Goal: Check status

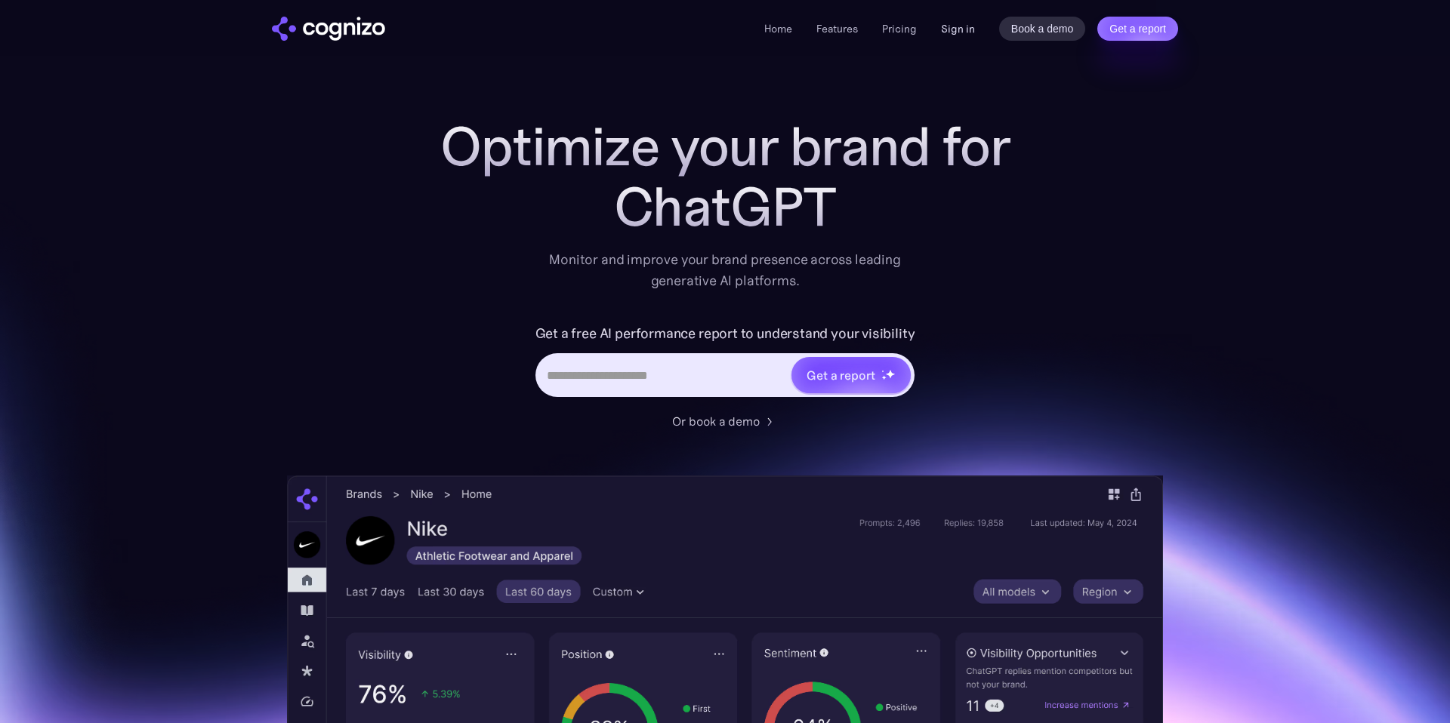
click at [951, 29] on link "Sign in" at bounding box center [958, 29] width 34 height 18
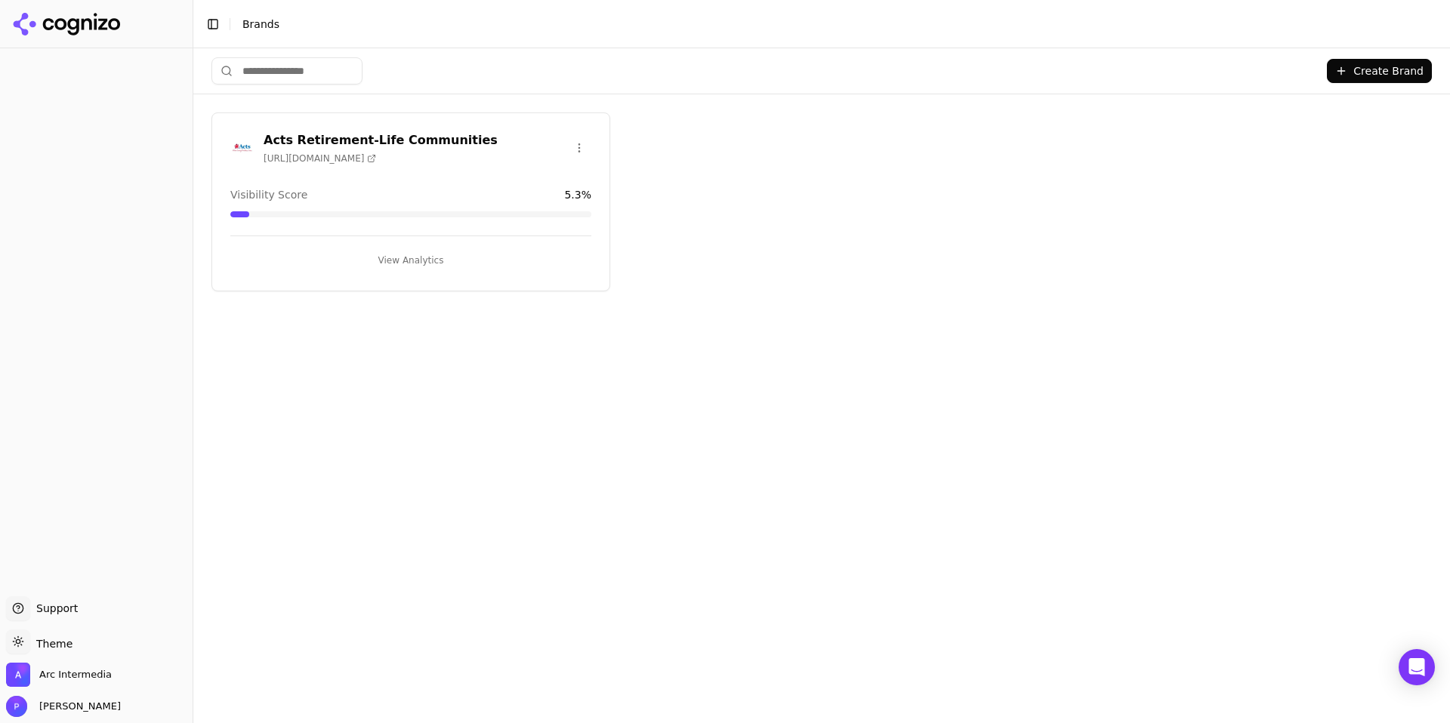
click at [304, 137] on h3 "Acts Retirement-Life Communities" at bounding box center [381, 140] width 234 height 18
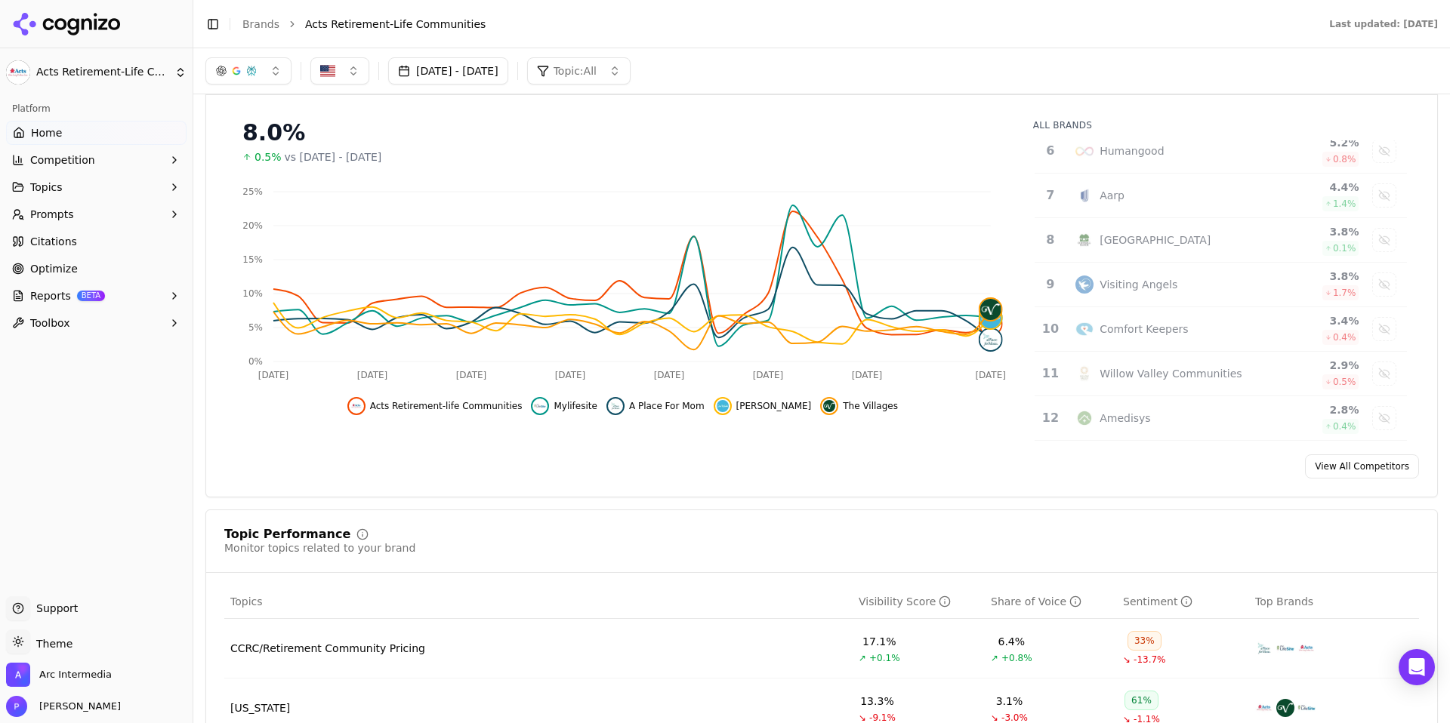
scroll to position [156, 0]
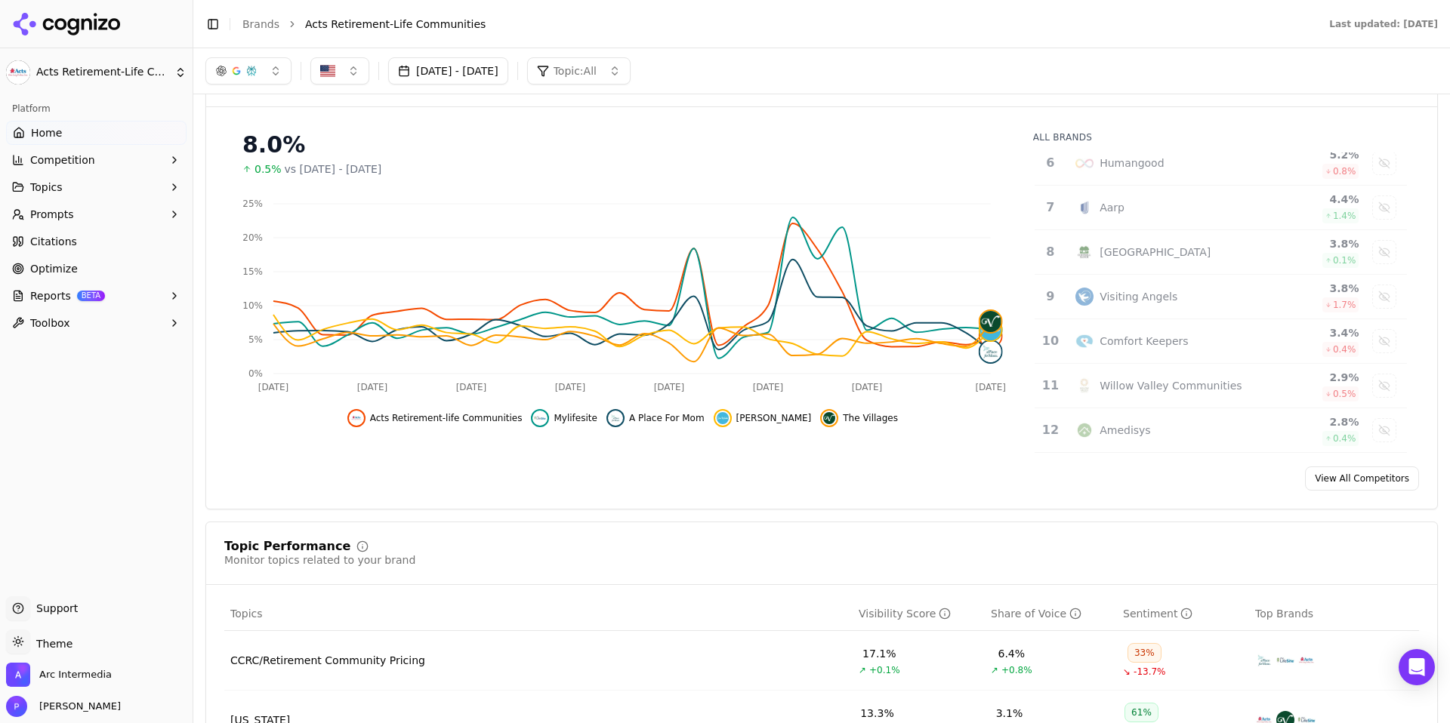
click at [508, 76] on button "Aug 17, 2025 - Sep 16, 2025" at bounding box center [448, 70] width 120 height 27
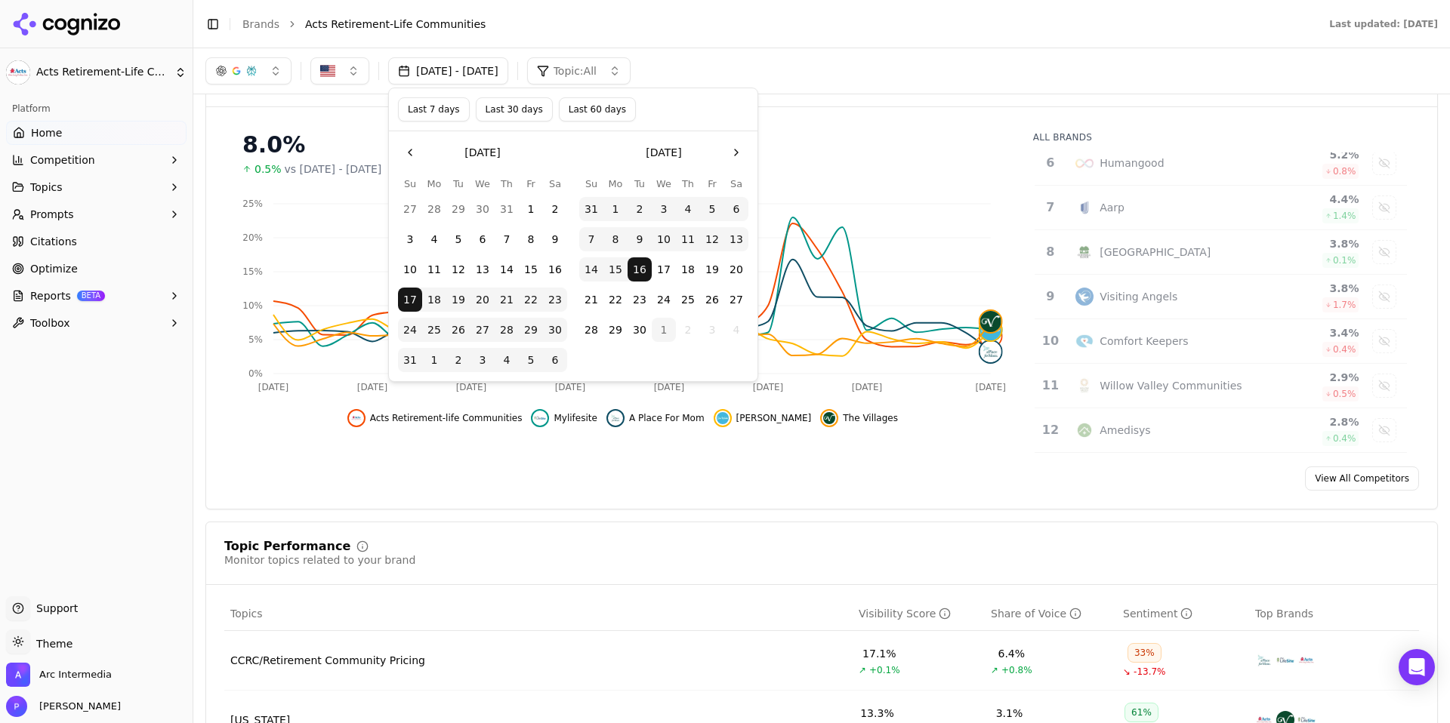
click at [614, 211] on button "1" at bounding box center [615, 209] width 24 height 24
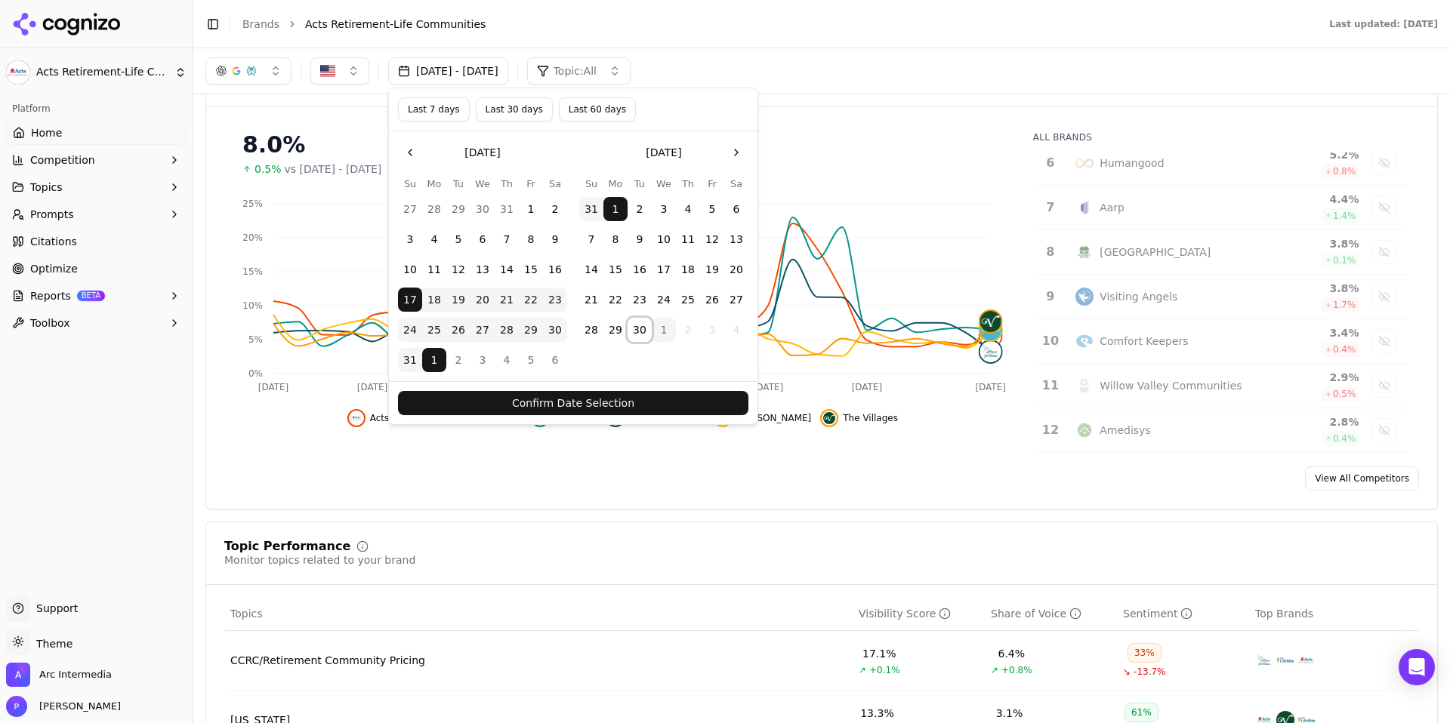
click at [642, 337] on button "30" at bounding box center [639, 330] width 24 height 24
click at [617, 210] on button "1" at bounding box center [615, 209] width 24 height 24
click at [640, 331] on button "30" at bounding box center [639, 330] width 24 height 24
click at [638, 403] on button "Confirm Date Selection" at bounding box center [573, 403] width 350 height 24
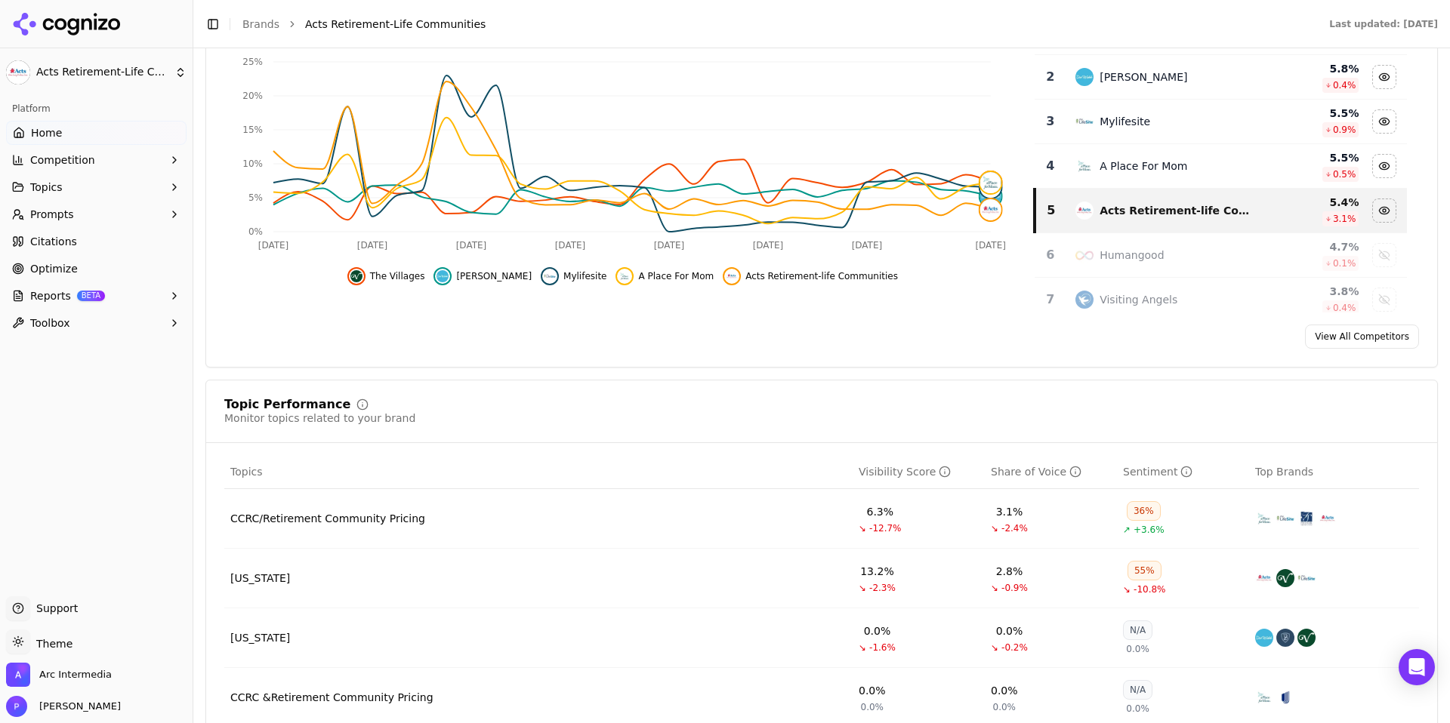
scroll to position [300, 0]
click at [154, 300] on button "Reports BETA" at bounding box center [96, 296] width 180 height 24
click at [128, 319] on span "PDF" at bounding box center [96, 320] width 131 height 15
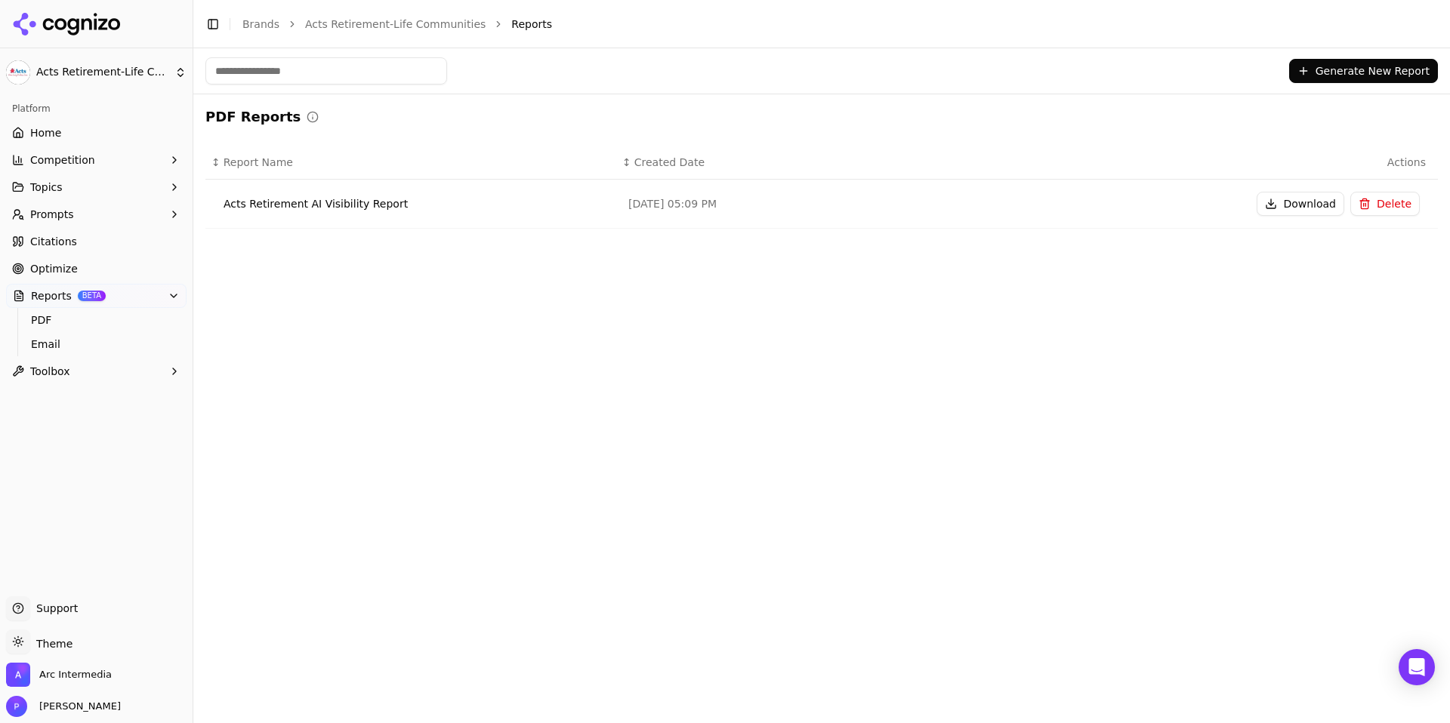
click at [341, 202] on div "Acts Retirement AI Visibility Report" at bounding box center [414, 203] width 381 height 15
click at [671, 204] on div "Sep 29, 2025, 05:09 PM" at bounding box center [821, 203] width 387 height 15
click at [76, 217] on button "Prompts" at bounding box center [96, 214] width 180 height 24
click at [65, 236] on span "Active" at bounding box center [96, 238] width 131 height 15
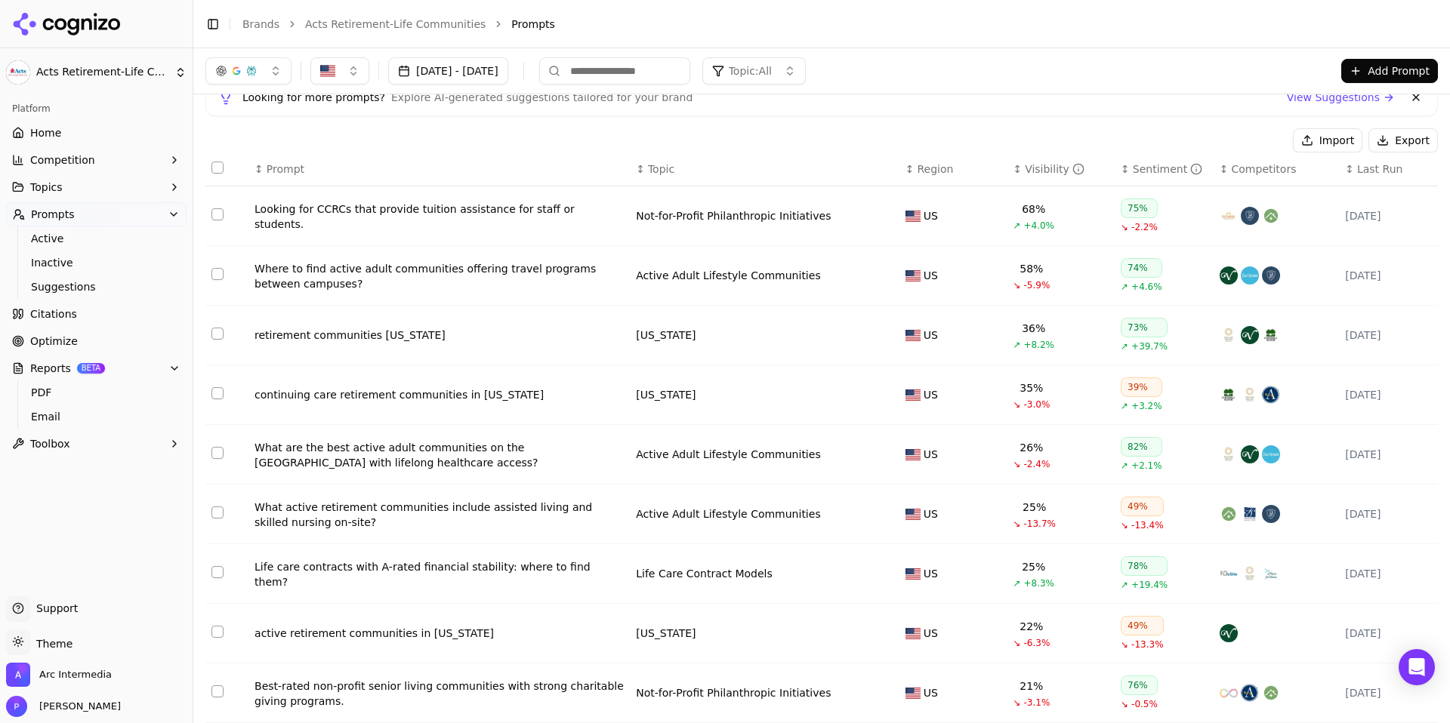
scroll to position [64, 0]
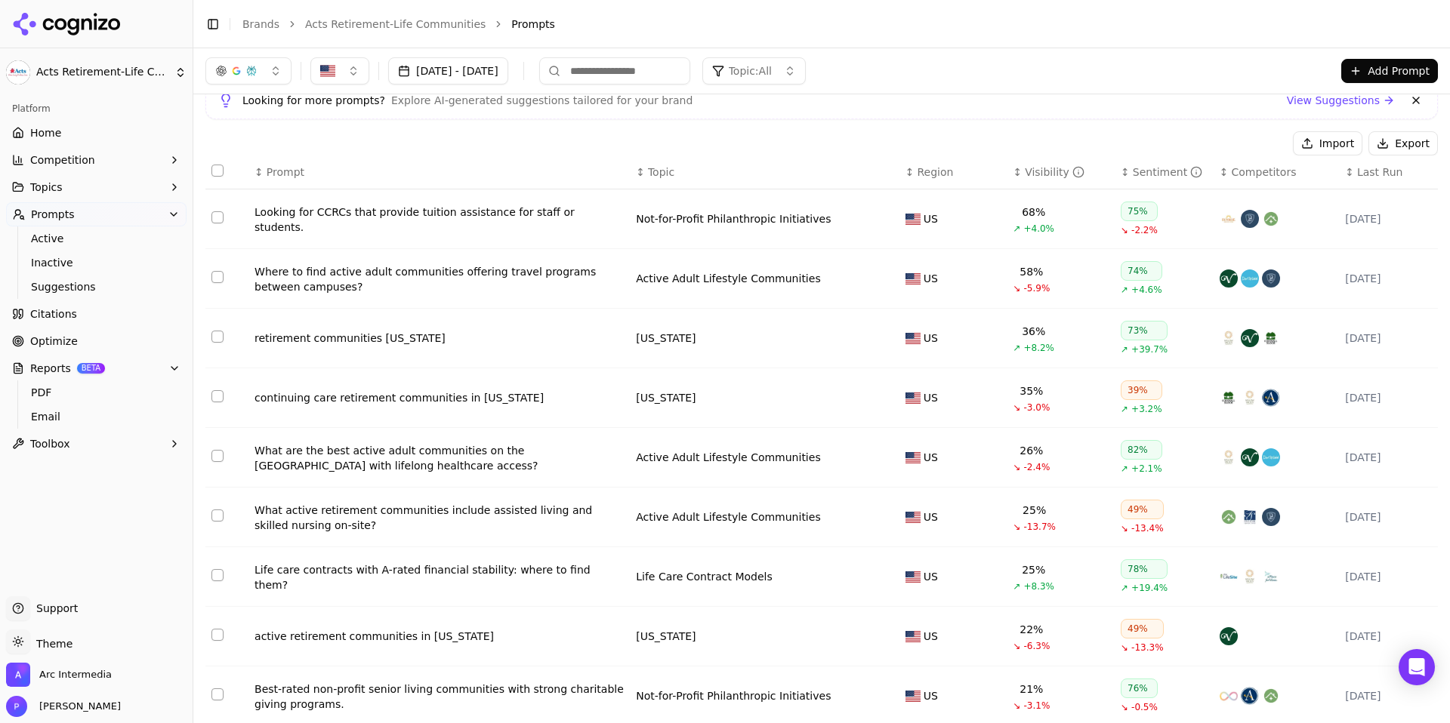
click at [378, 219] on div "Looking for CCRCs that provide tuition assistance for staff or students." at bounding box center [438, 220] width 369 height 30
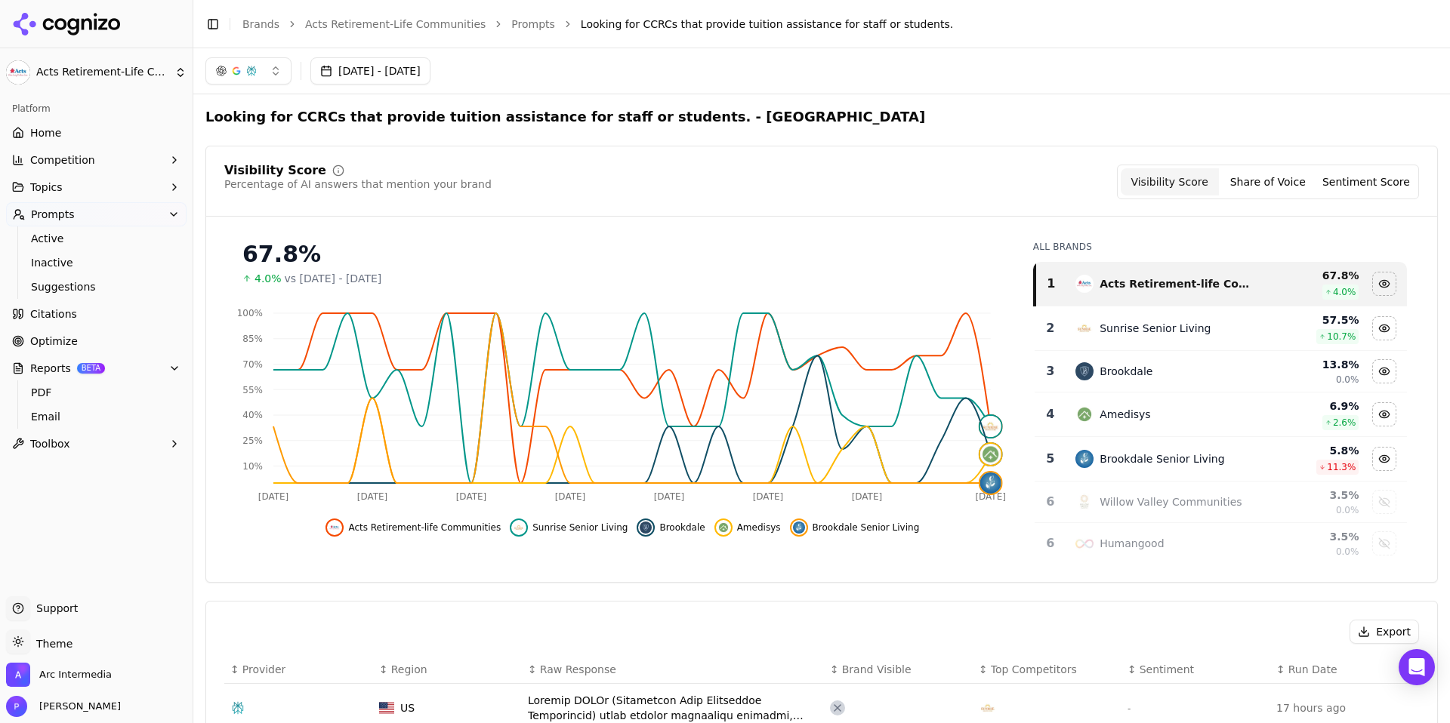
click at [80, 183] on button "Topics" at bounding box center [96, 187] width 180 height 24
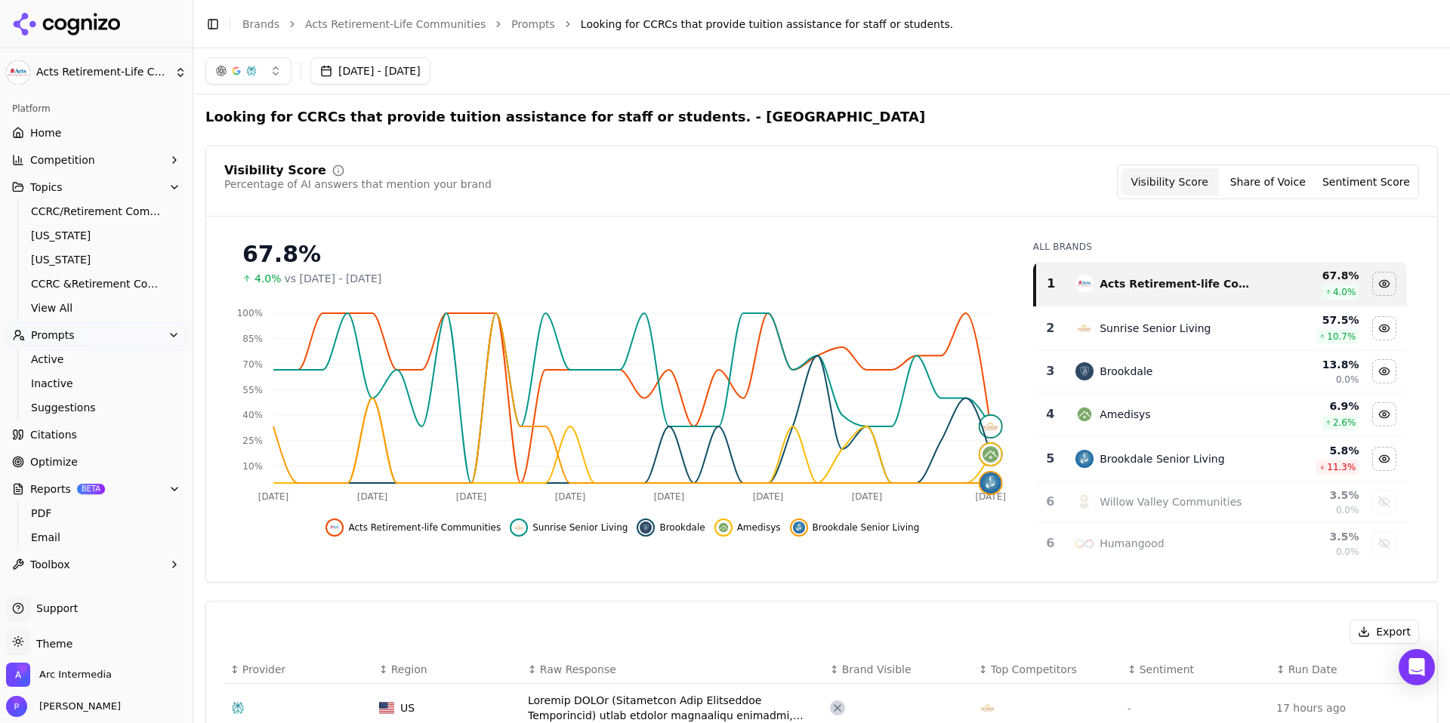
click at [80, 183] on button "Topics" at bounding box center [96, 187] width 180 height 24
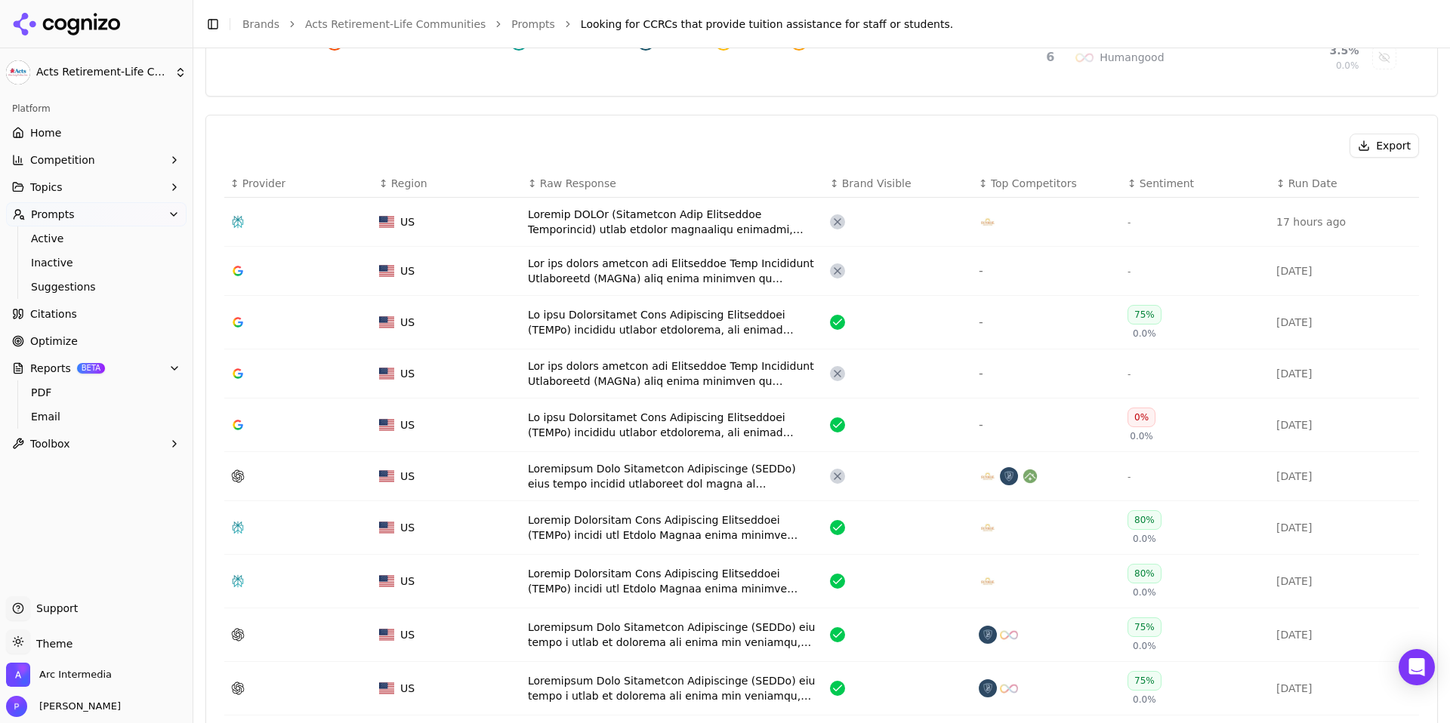
scroll to position [543, 0]
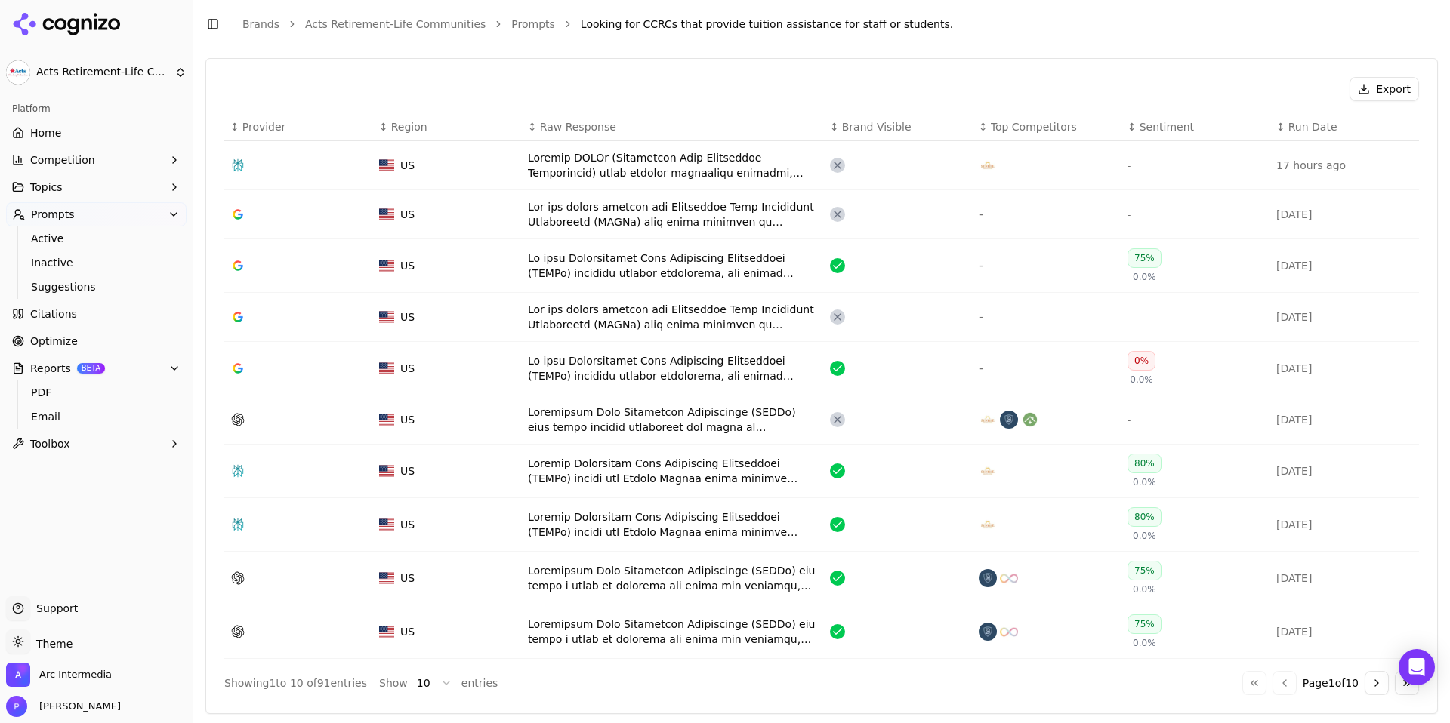
click at [239, 423] on icon "Data table" at bounding box center [238, 420] width 13 height 13
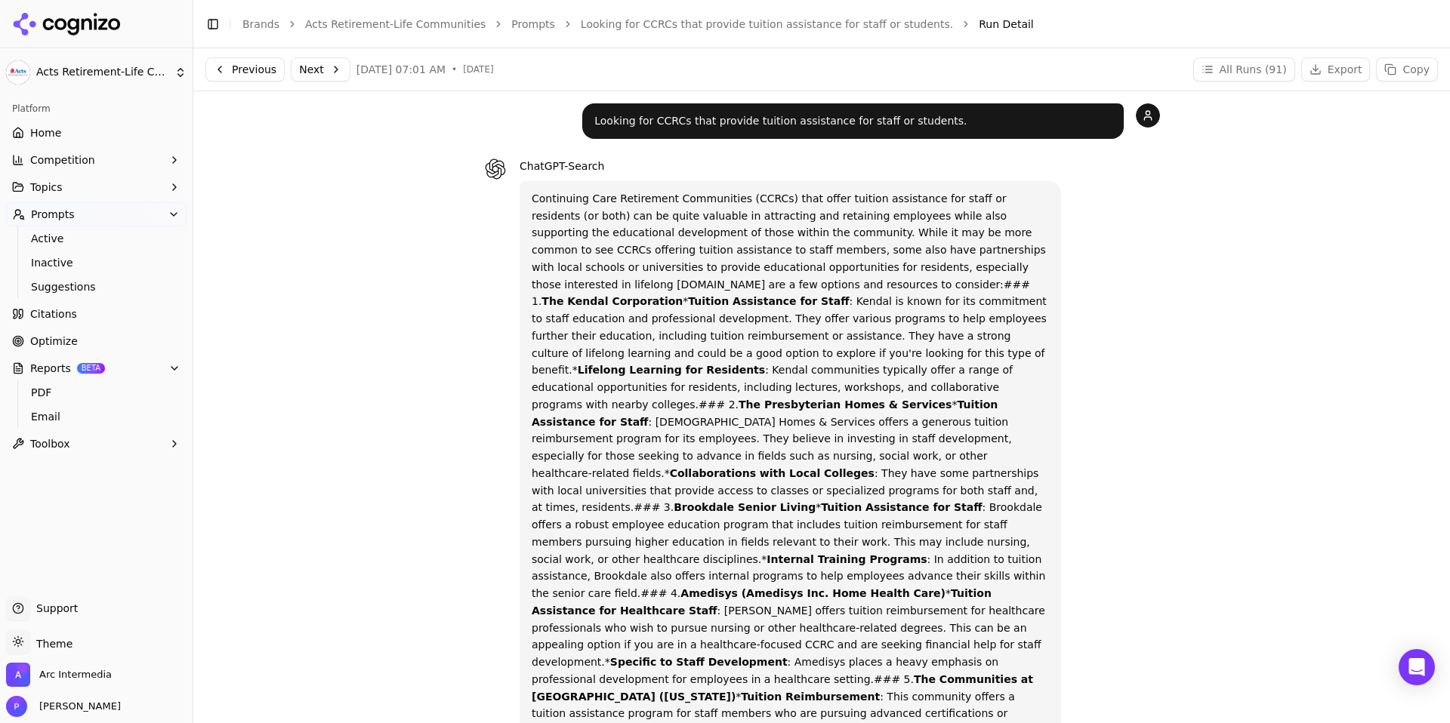
click at [105, 134] on link "Home" at bounding box center [96, 133] width 180 height 24
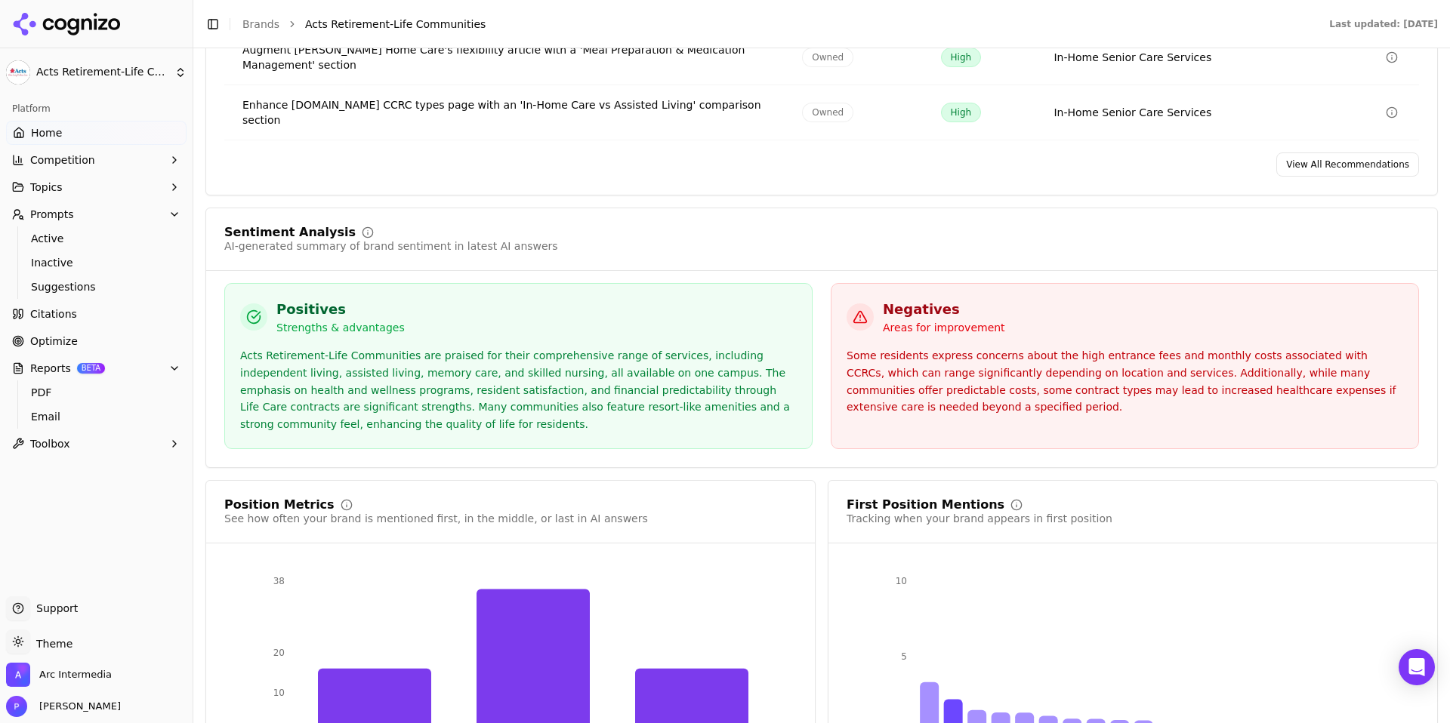
scroll to position [2743, 0]
